Goal: Find specific page/section: Find specific page/section

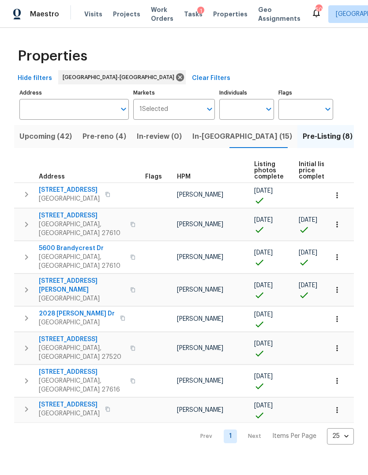
click at [205, 134] on span "In-[GEOGRAPHIC_DATA] (15)" at bounding box center [243, 136] width 100 height 12
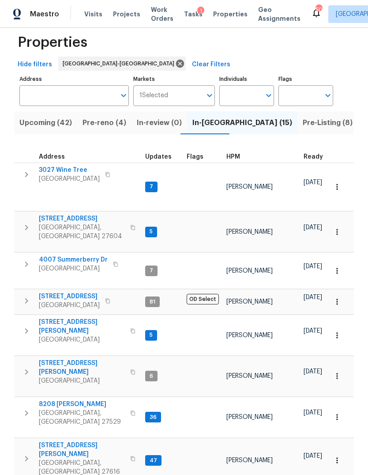
scroll to position [11, 0]
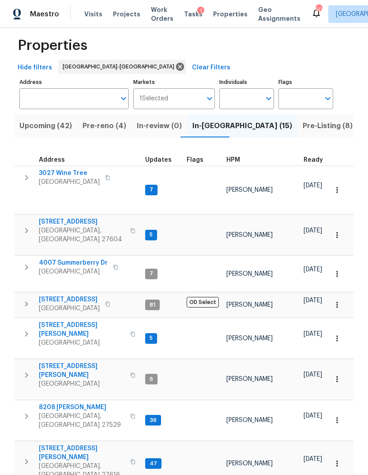
click at [237, 158] on span "HPM" at bounding box center [234, 160] width 14 height 6
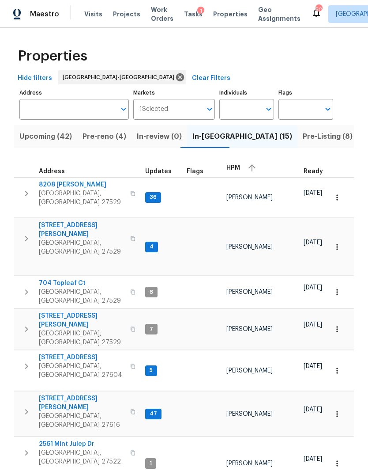
click at [27, 326] on icon "button" at bounding box center [26, 328] width 3 height 5
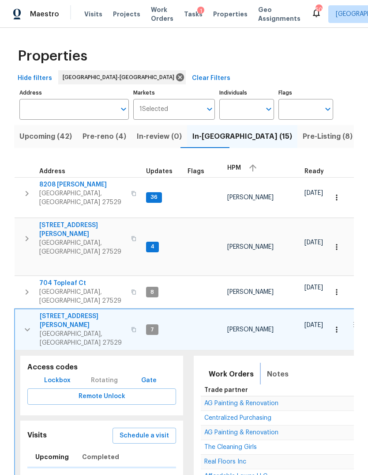
click at [281, 368] on span "Notes" at bounding box center [278, 374] width 22 height 12
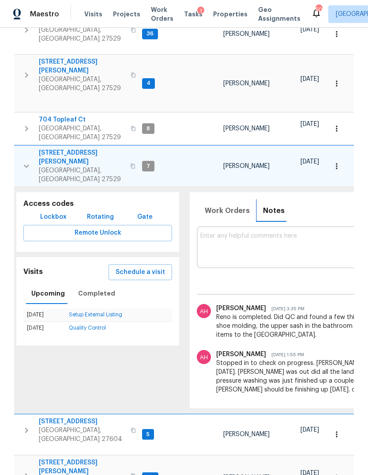
scroll to position [0, 4]
click at [24, 165] on icon "button" at bounding box center [26, 166] width 5 height 3
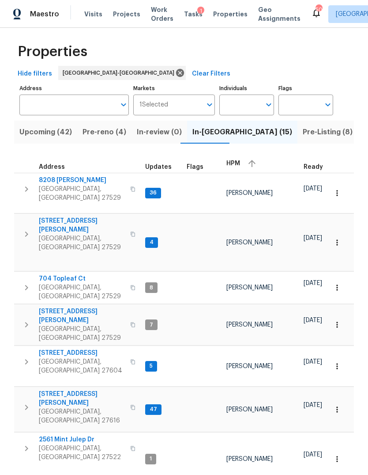
scroll to position [0, 0]
click at [21, 274] on button "button" at bounding box center [27, 287] width 18 height 27
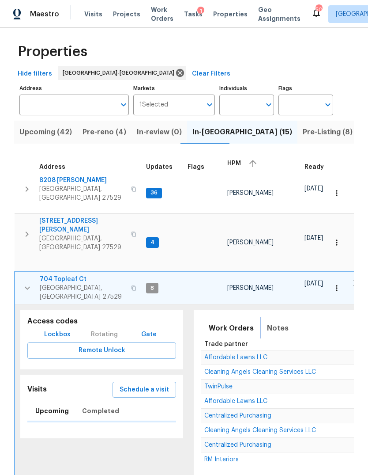
click at [275, 322] on span "Notes" at bounding box center [278, 328] width 22 height 12
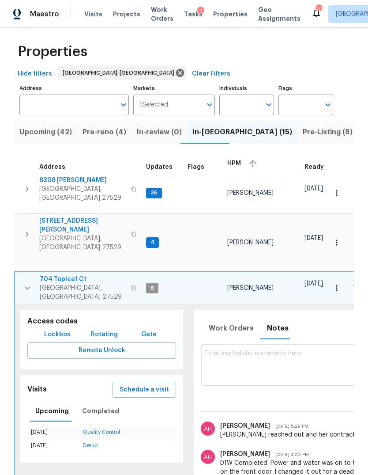
click at [24, 283] on icon "button" at bounding box center [27, 288] width 11 height 11
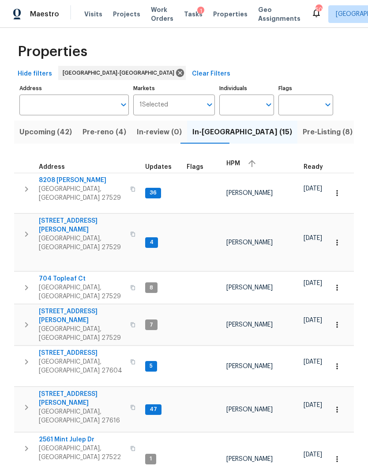
click at [28, 229] on icon "button" at bounding box center [26, 234] width 11 height 11
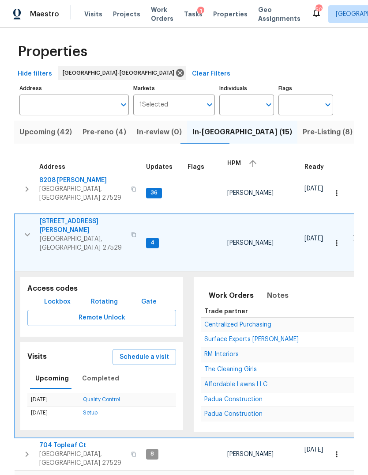
click at [92, 134] on span "Pre-reno (4)" at bounding box center [105, 132] width 44 height 12
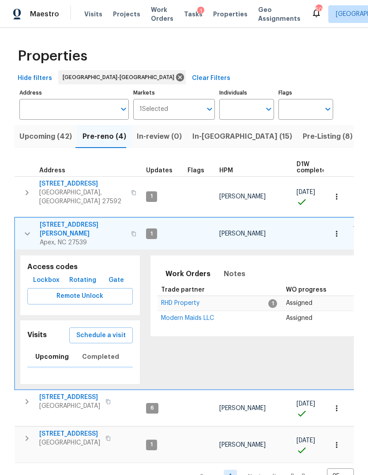
click at [23, 228] on icon "button" at bounding box center [27, 233] width 11 height 11
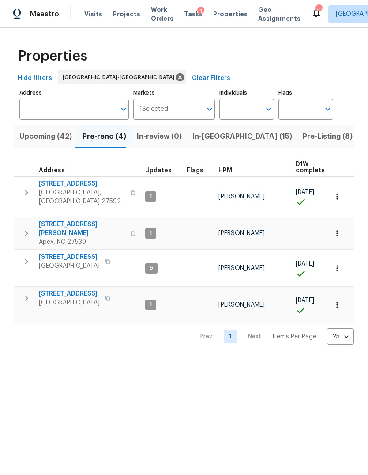
click at [186, 57] on div "Properties" at bounding box center [184, 56] width 340 height 28
click at [137, 49] on div "Properties" at bounding box center [184, 56] width 340 height 28
click at [183, 53] on div "Properties" at bounding box center [184, 56] width 340 height 28
click at [218, 58] on div "Properties" at bounding box center [184, 56] width 340 height 28
